Goal: Transaction & Acquisition: Purchase product/service

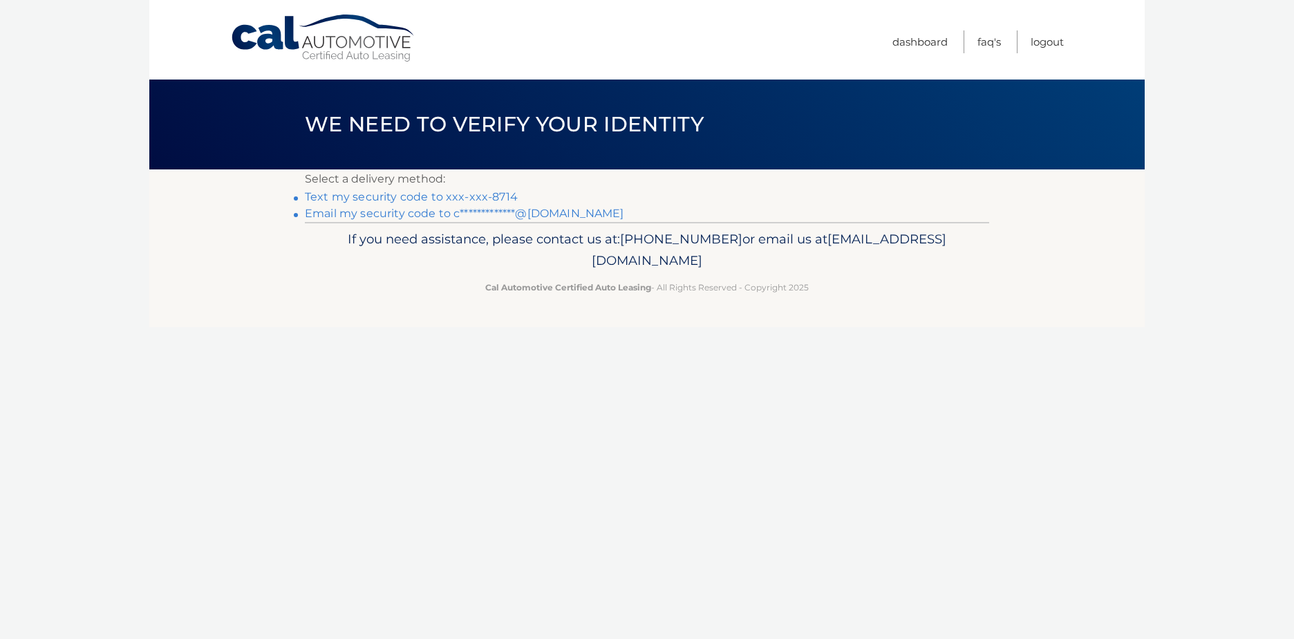
click at [425, 200] on link "Text my security code to xxx-xxx-8714" at bounding box center [411, 196] width 213 height 13
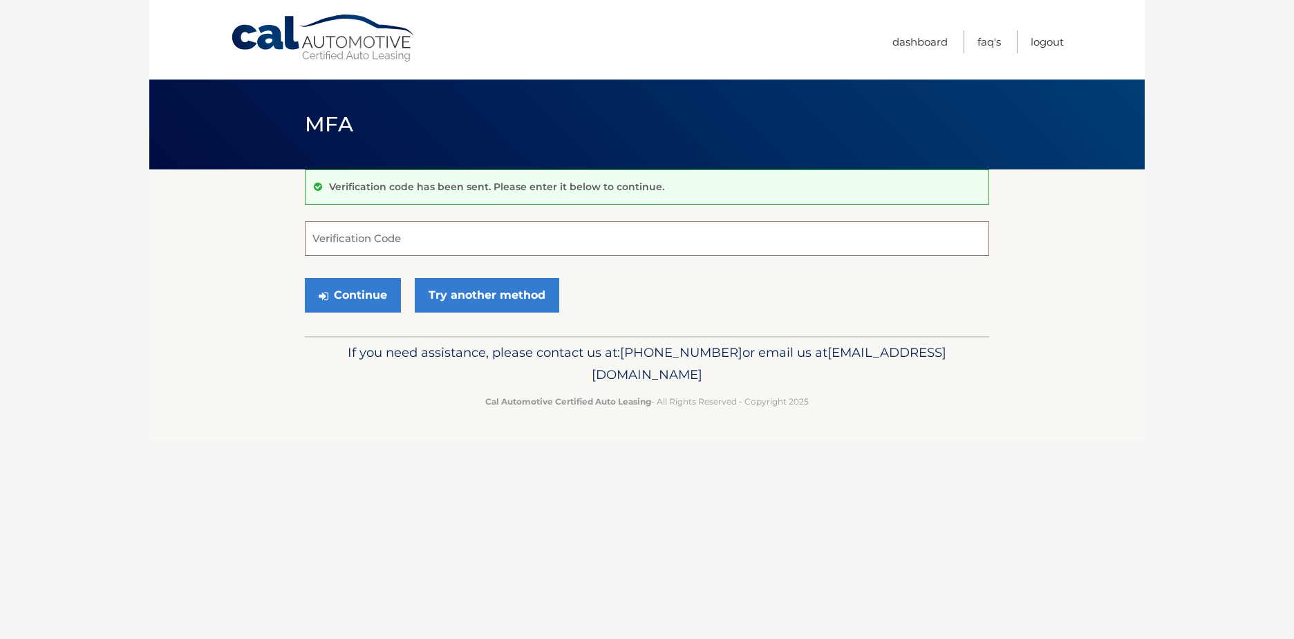
click at [315, 236] on input "Verification Code" at bounding box center [647, 238] width 685 height 35
type input "165077"
click at [343, 299] on button "Continue" at bounding box center [353, 295] width 96 height 35
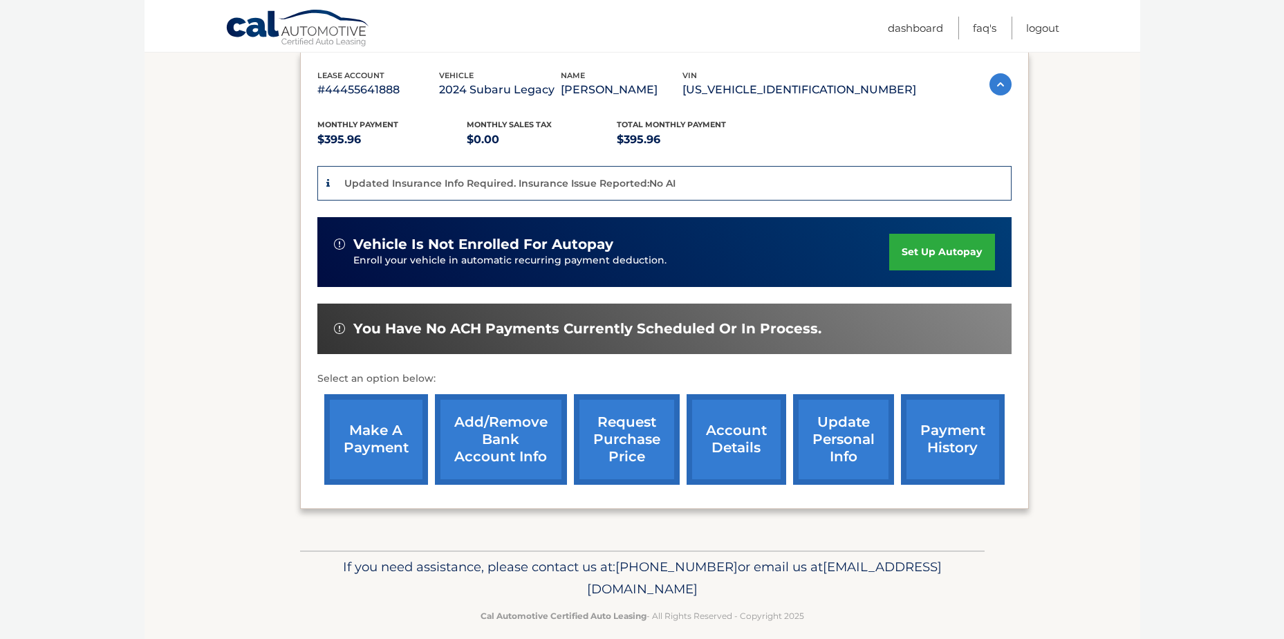
scroll to position [240, 0]
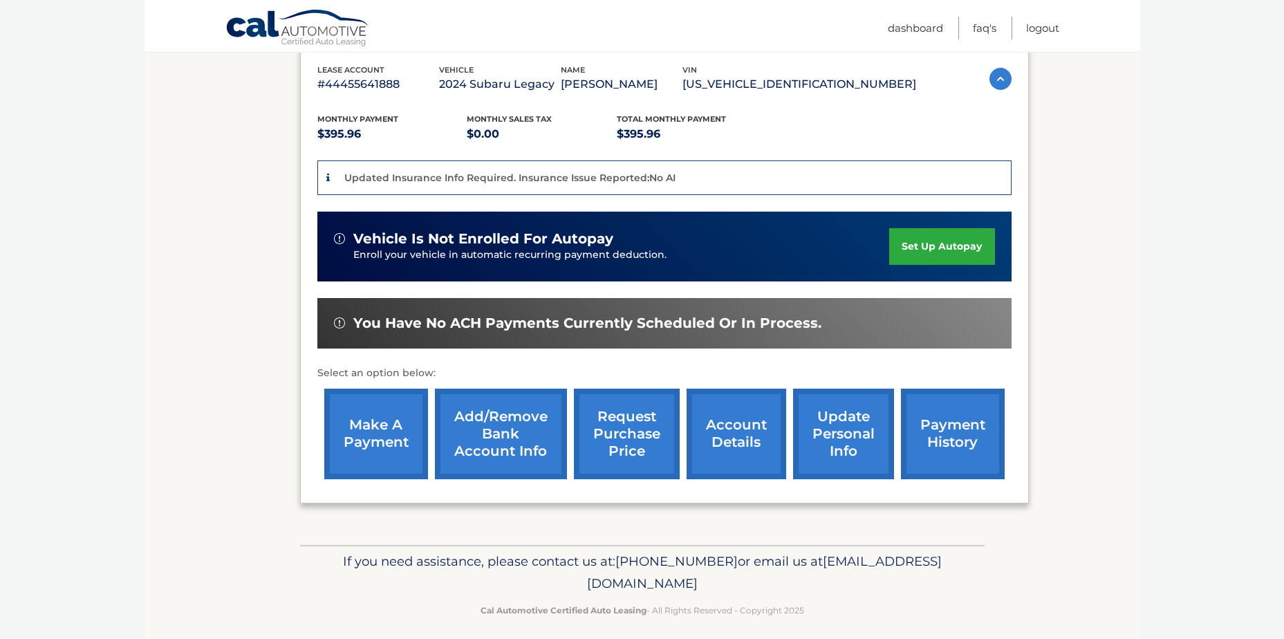
click at [366, 428] on link "make a payment" at bounding box center [376, 434] width 104 height 91
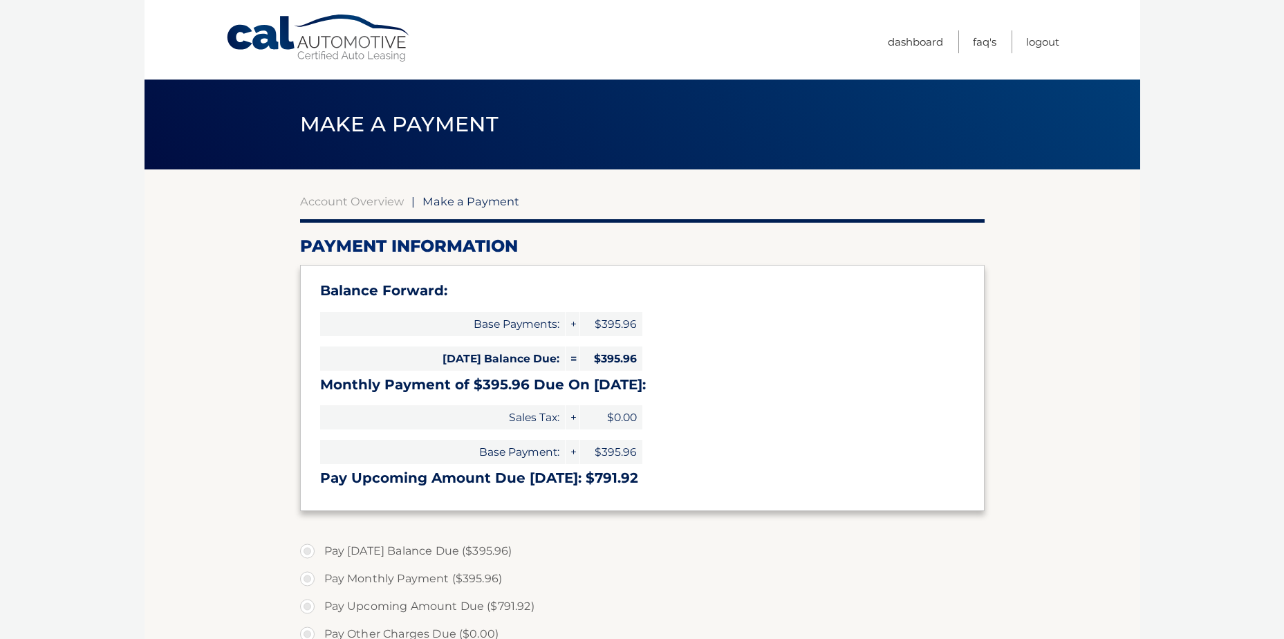
select select "ZmIwNDExYTgtODI5NS00OTU1LWExMzUtMTg0NmYzZWVjZTBi"
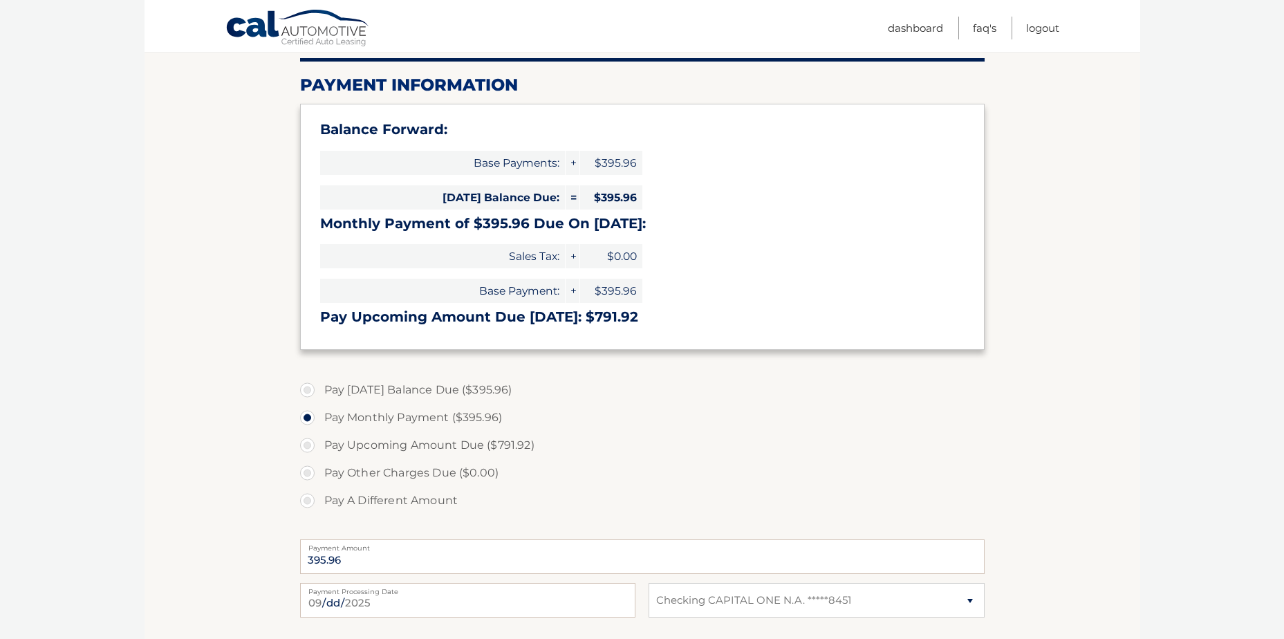
scroll to position [168, 0]
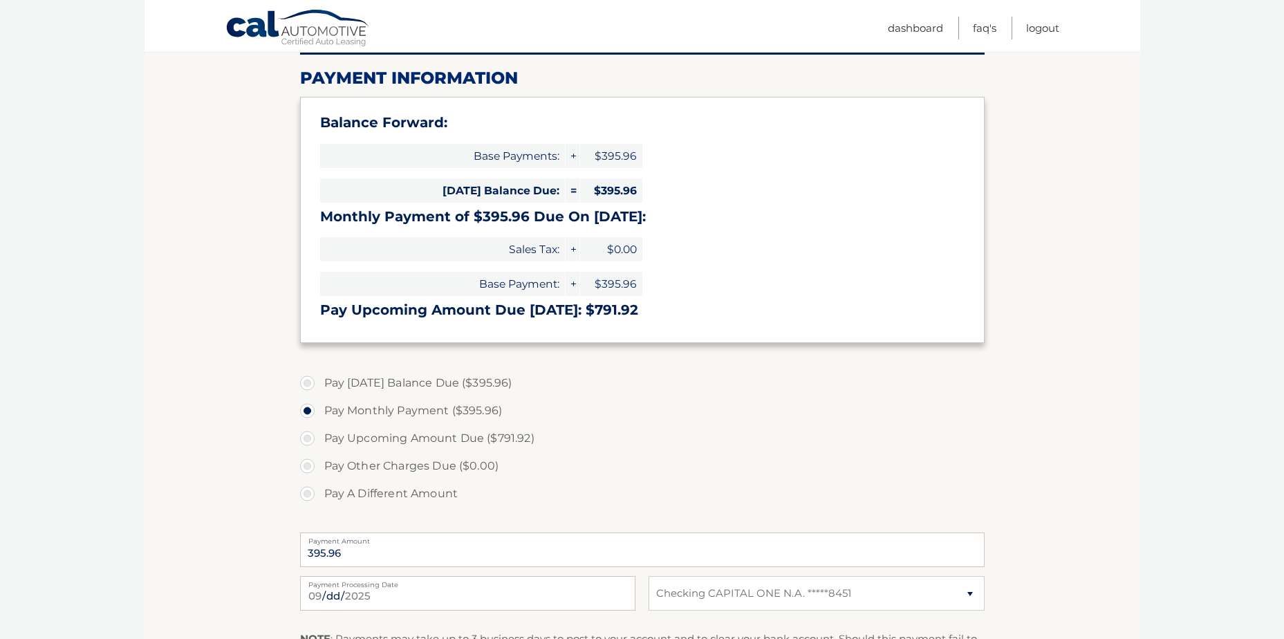
click at [366, 428] on label "Pay Upcoming Amount Due ($791.92)" at bounding box center [642, 439] width 685 height 28
click at [319, 428] on input "Pay Upcoming Amount Due ($791.92)" at bounding box center [313, 436] width 14 height 22
radio input "true"
type input "791.92"
click at [308, 413] on label "Pay Monthly Payment ($395.96)" at bounding box center [642, 411] width 685 height 28
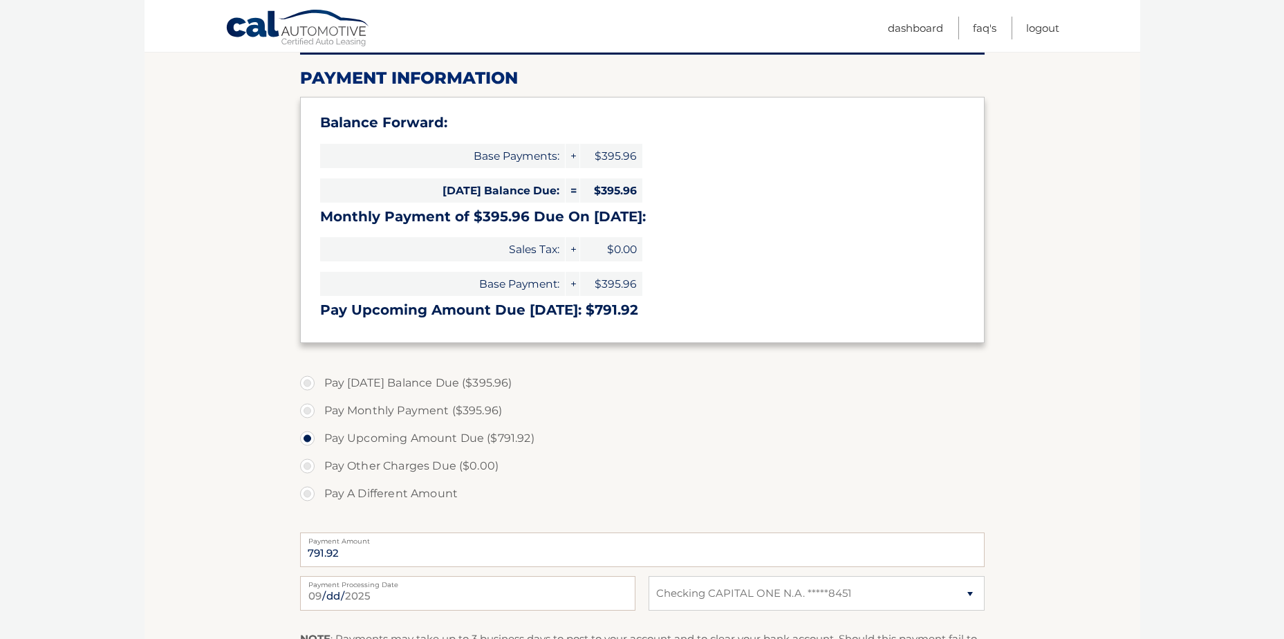
click at [308, 413] on input "Pay Monthly Payment ($395.96)" at bounding box center [313, 408] width 14 height 22
radio input "true"
type input "395.96"
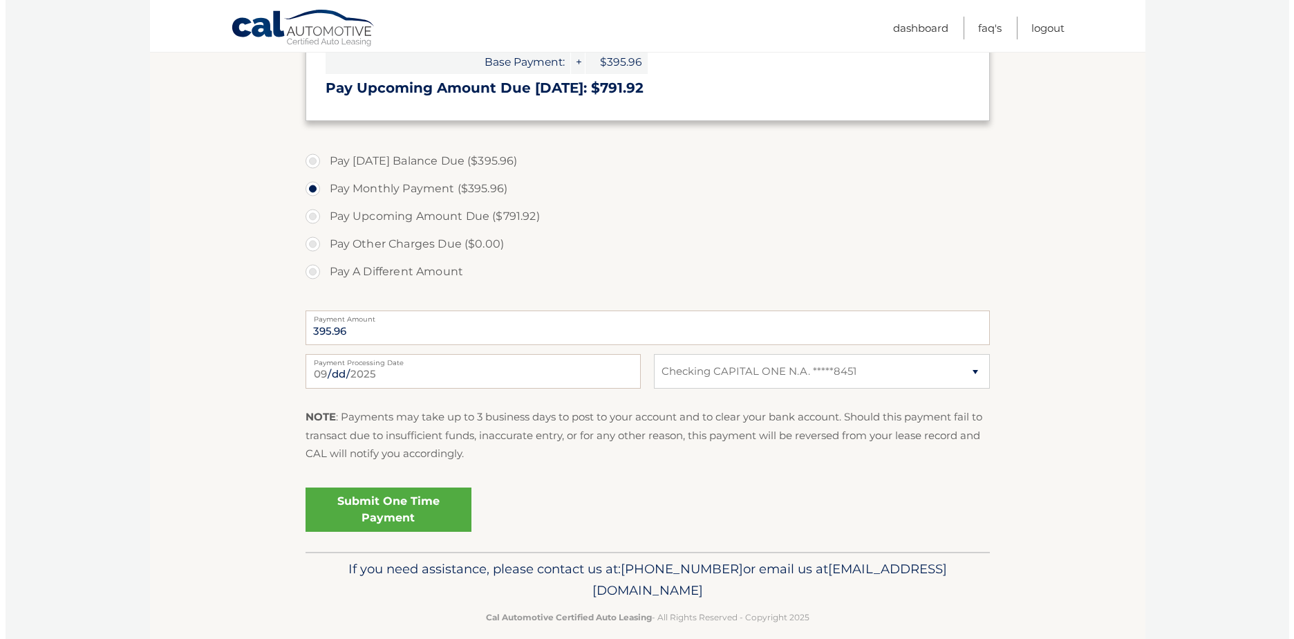
scroll to position [408, 0]
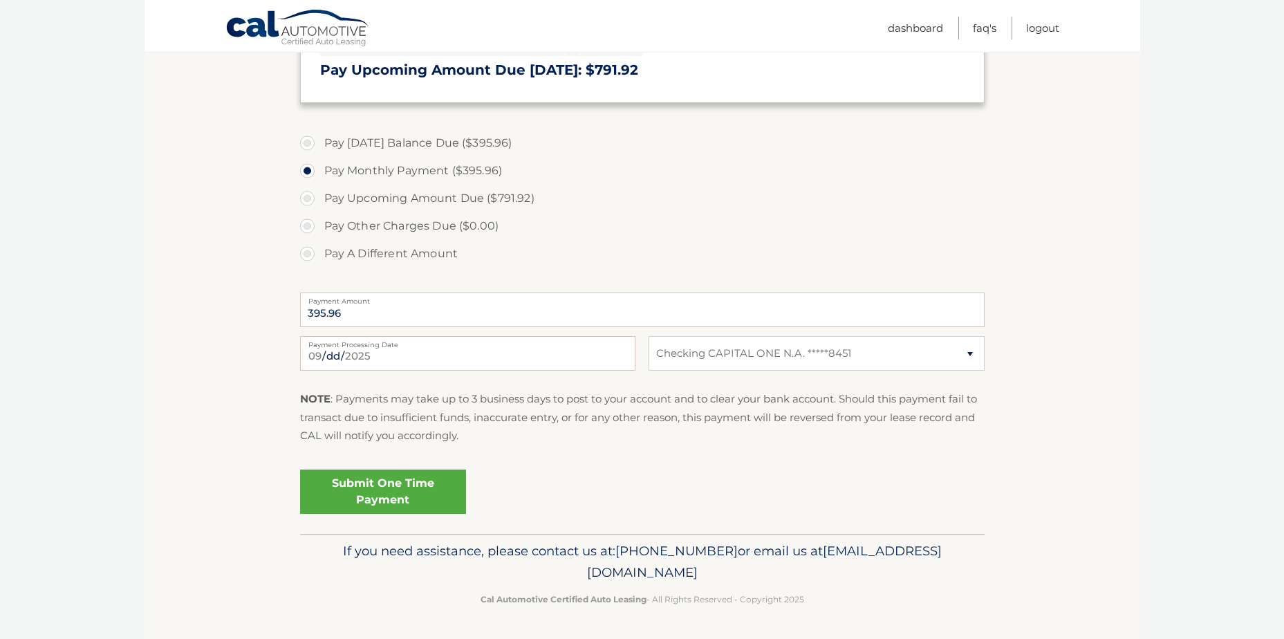
click at [355, 487] on link "Submit One Time Payment" at bounding box center [383, 492] width 166 height 44
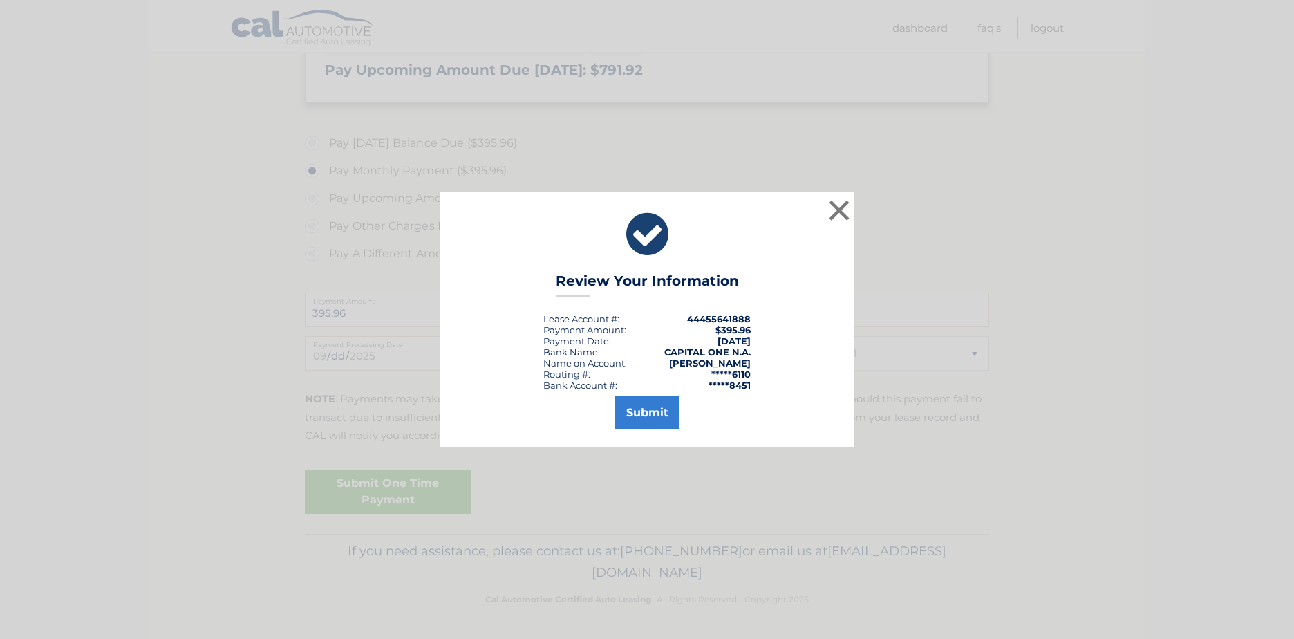
drag, startPoint x: 355, startPoint y: 487, endPoint x: 593, endPoint y: 453, distance: 239.6
click at [593, 453] on div "× Review Your Information Lease Account #: 44455641888 Payment Amount: $395.96 …" at bounding box center [647, 319] width 1294 height 639
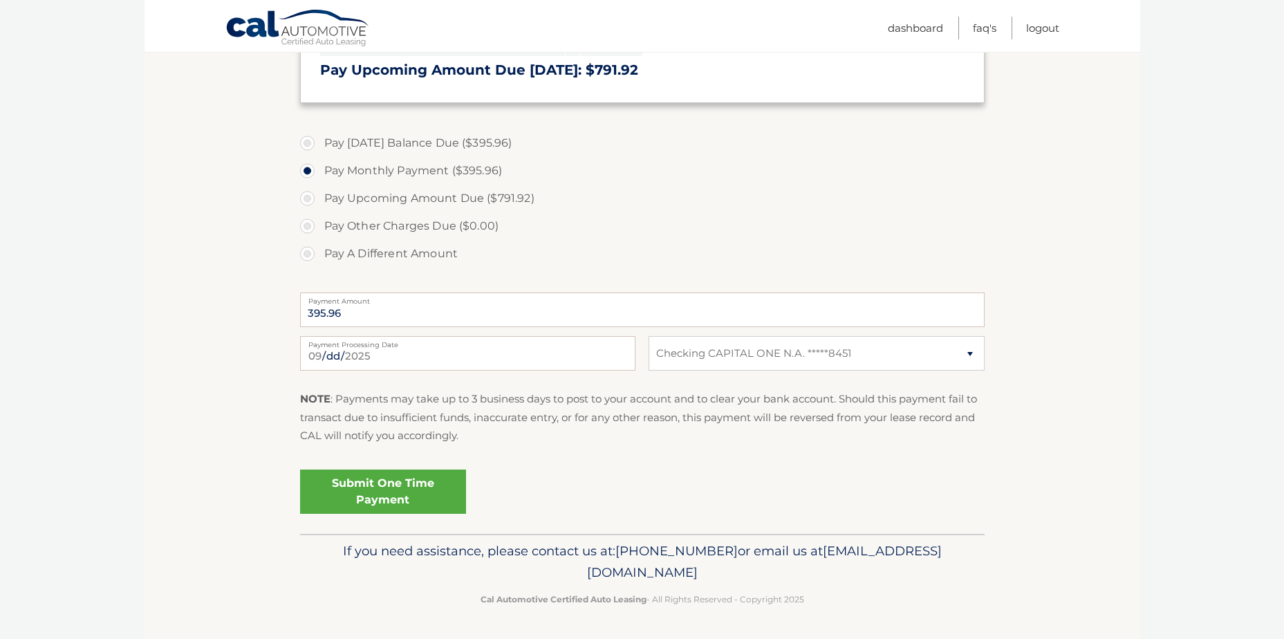
click at [362, 487] on link "Submit One Time Payment" at bounding box center [383, 492] width 166 height 44
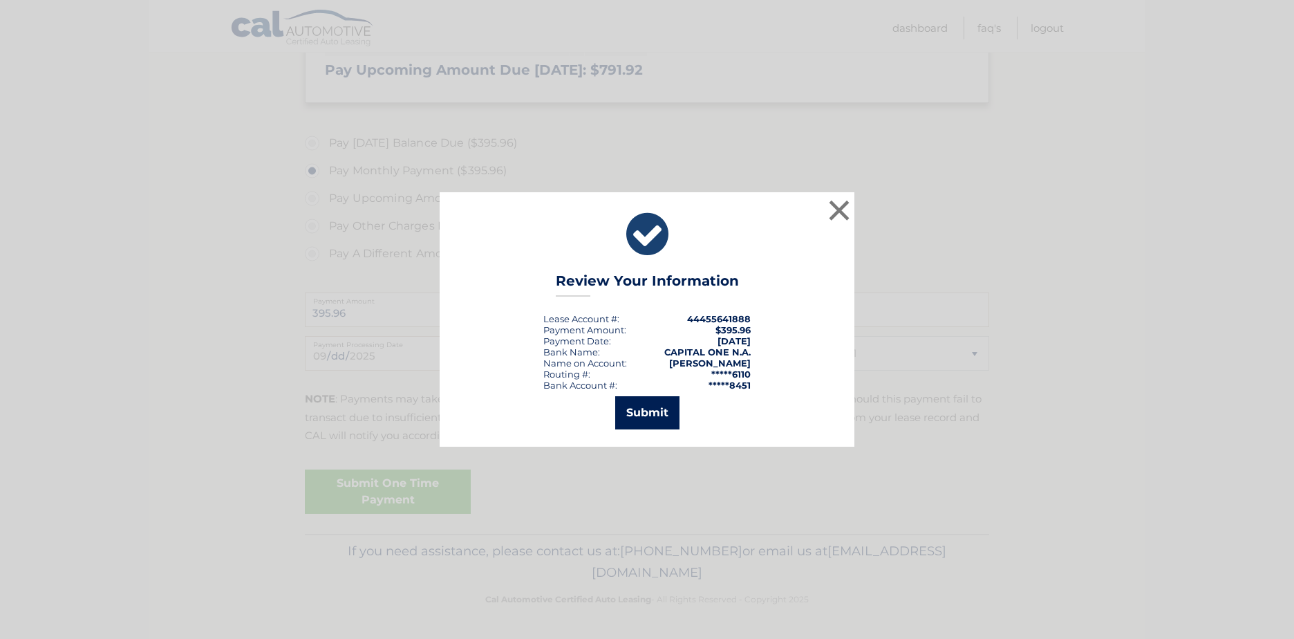
click at [647, 410] on button "Submit" at bounding box center [647, 412] width 64 height 33
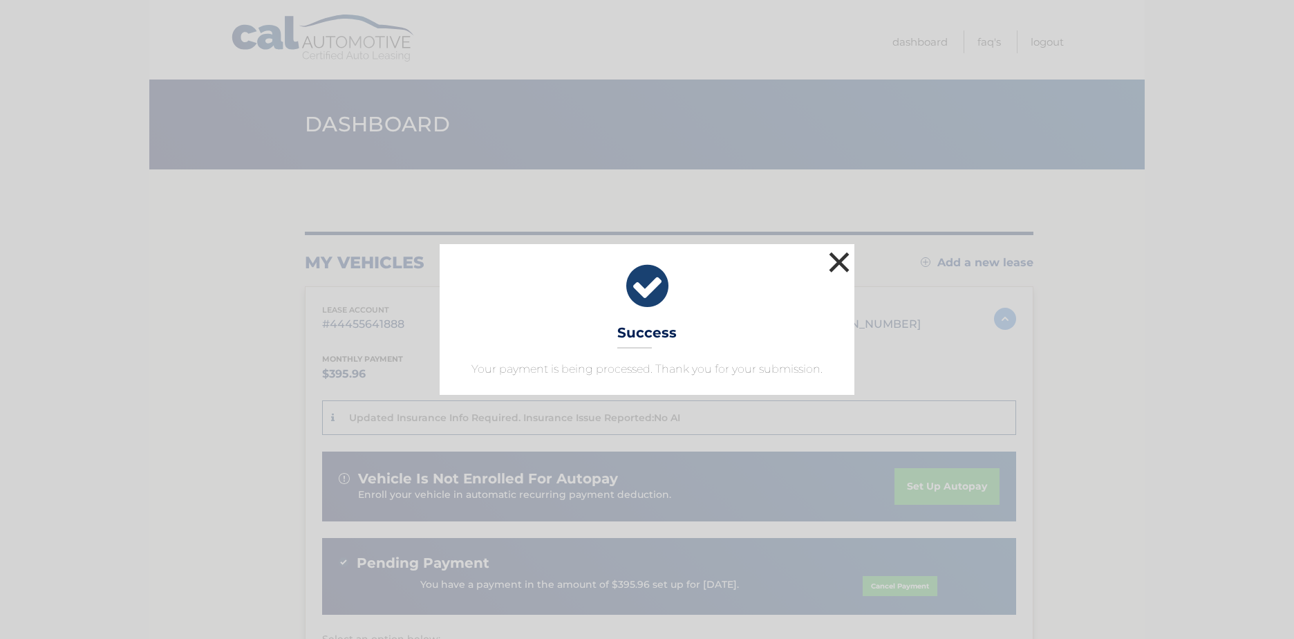
click at [840, 256] on button "×" at bounding box center [840, 262] width 28 height 28
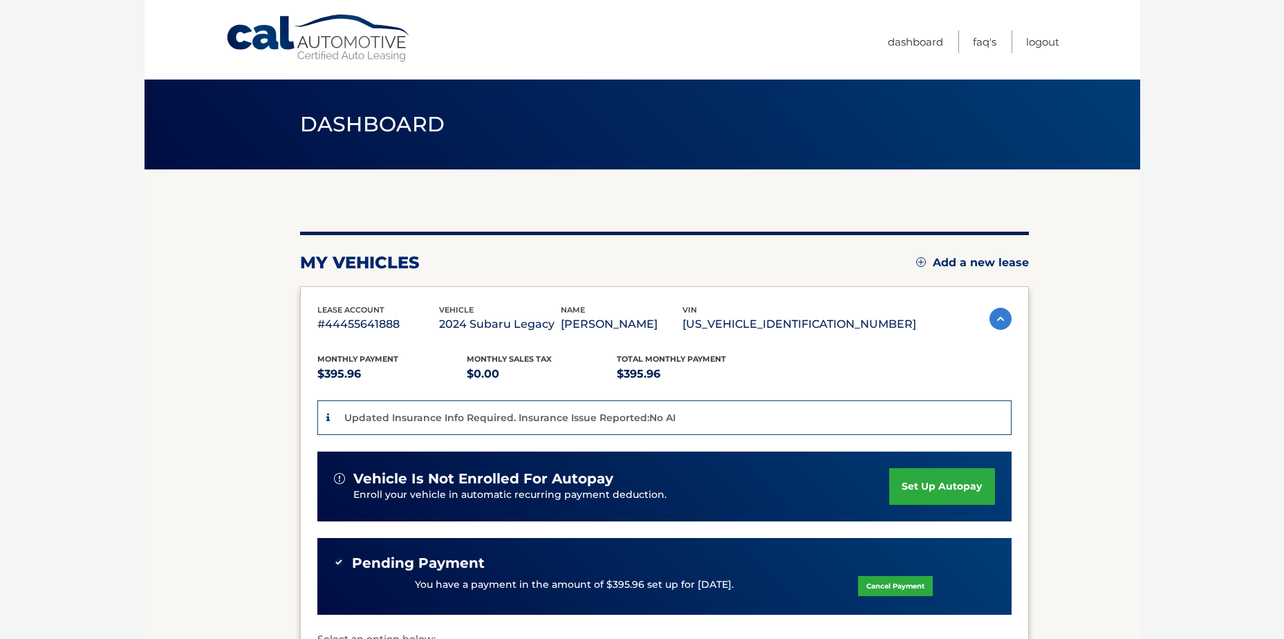
click at [840, 256] on div "my vehicles Add a new lease" at bounding box center [664, 262] width 729 height 21
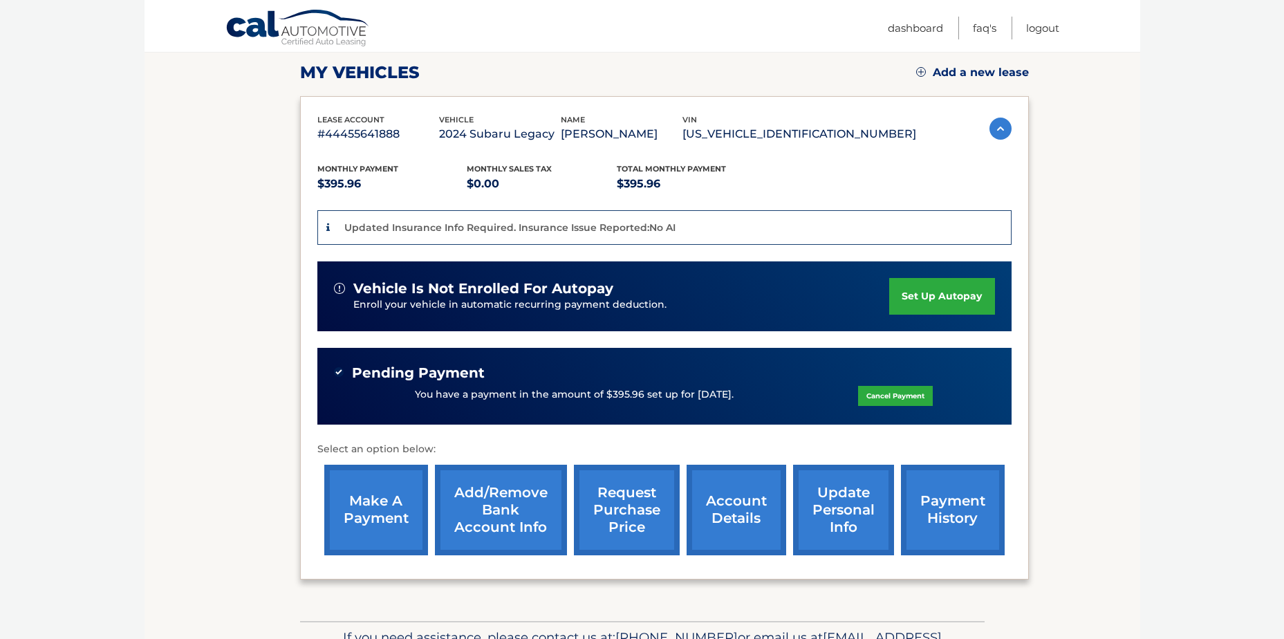
scroll to position [277, 0]
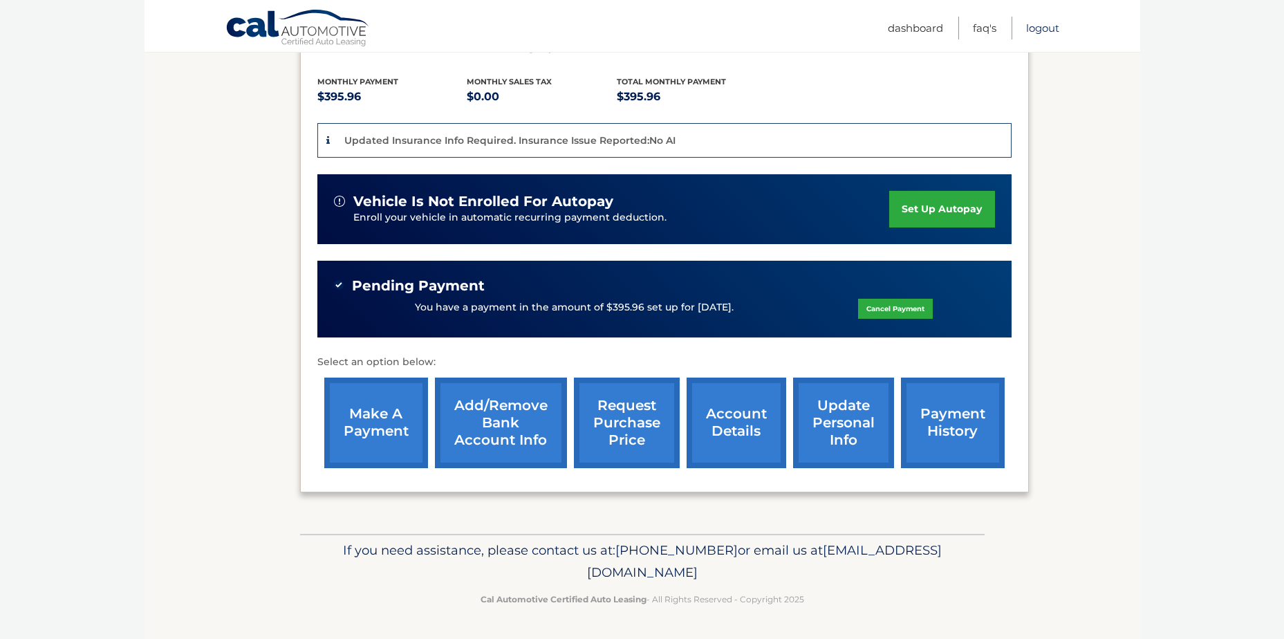
click at [1037, 31] on link "Logout" at bounding box center [1042, 28] width 33 height 23
